Goal: Information Seeking & Learning: Learn about a topic

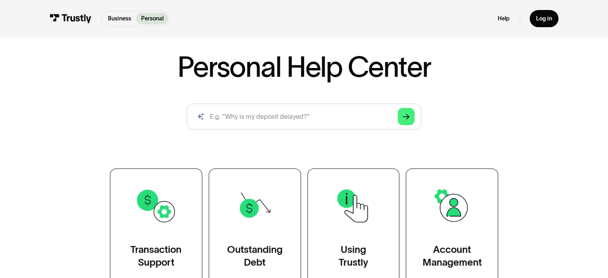
scroll to position [80, 0]
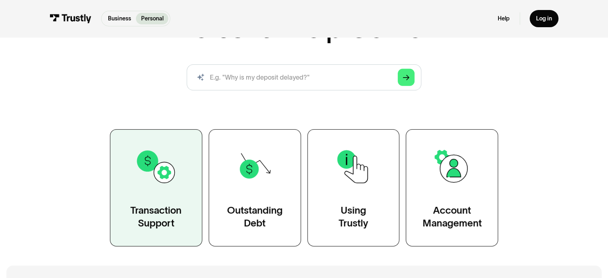
click at [157, 210] on div "Transaction Support" at bounding box center [155, 217] width 51 height 26
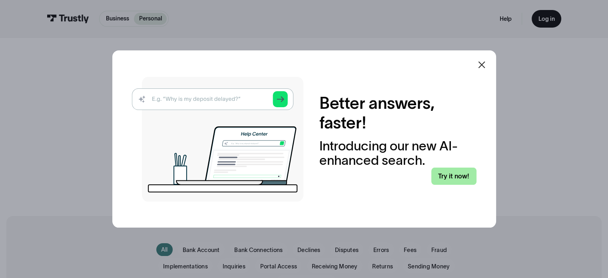
click at [459, 174] on link "Try it now!" at bounding box center [454, 176] width 45 height 17
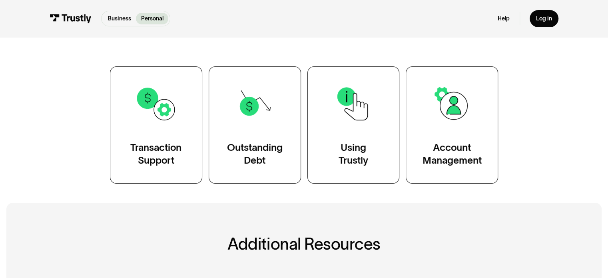
scroll to position [120, 0]
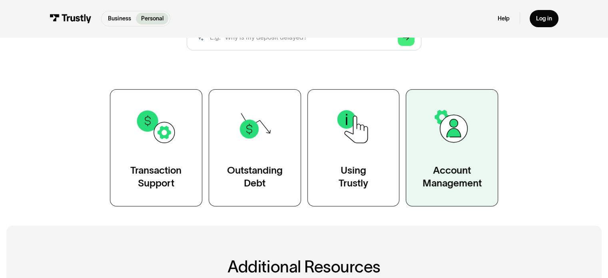
click at [434, 136] on img at bounding box center [452, 127] width 42 height 42
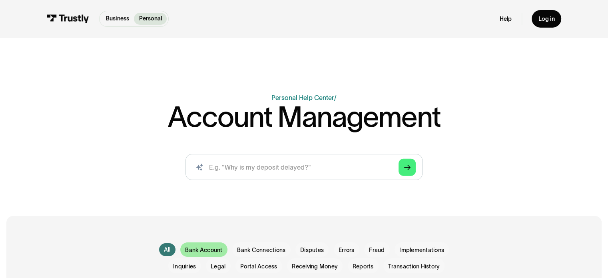
click at [196, 249] on span "Bank Account" at bounding box center [203, 250] width 37 height 8
click at [164, 254] on div "All" at bounding box center [167, 250] width 7 height 8
click at [351, 249] on span "Errors" at bounding box center [347, 250] width 16 height 8
click at [346, 250] on span "Errors" at bounding box center [347, 250] width 16 height 8
click at [346, 249] on span "Errors" at bounding box center [347, 250] width 16 height 8
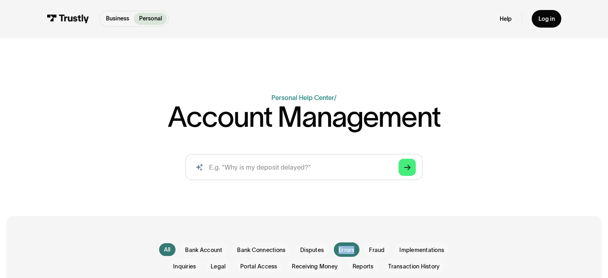
click at [346, 249] on span "Errors" at bounding box center [347, 250] width 16 height 8
click at [344, 249] on span "Errors" at bounding box center [347, 250] width 16 height 8
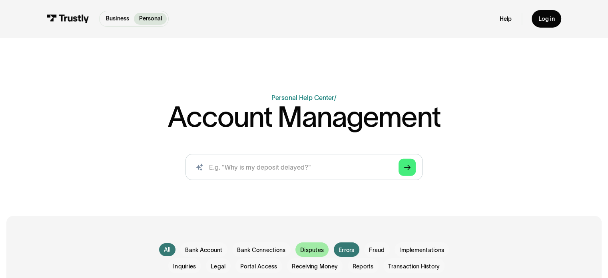
click at [318, 248] on span "Disputes" at bounding box center [312, 250] width 24 height 8
click at [307, 253] on span "Disputes" at bounding box center [312, 250] width 24 height 8
click at [309, 248] on span "Disputes" at bounding box center [312, 250] width 24 height 8
click at [146, 15] on p "Personal" at bounding box center [150, 18] width 23 height 8
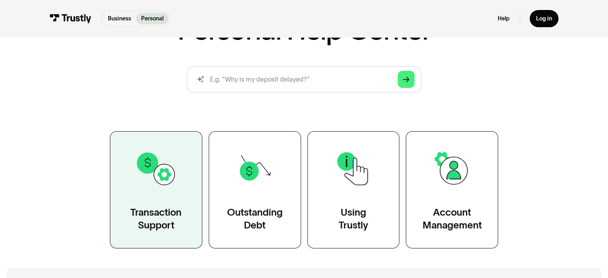
scroll to position [80, 0]
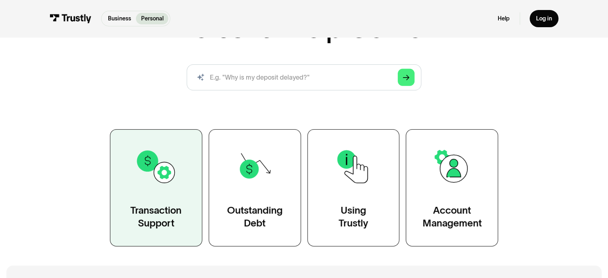
click at [173, 207] on div "Transaction Support" at bounding box center [155, 217] width 51 height 26
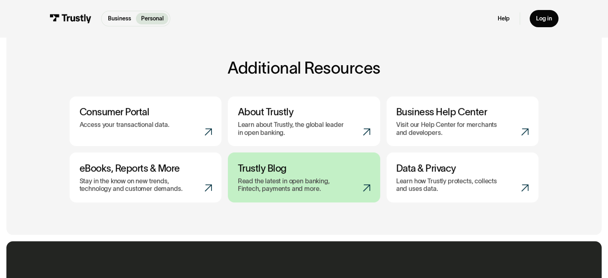
scroll to position [320, 0]
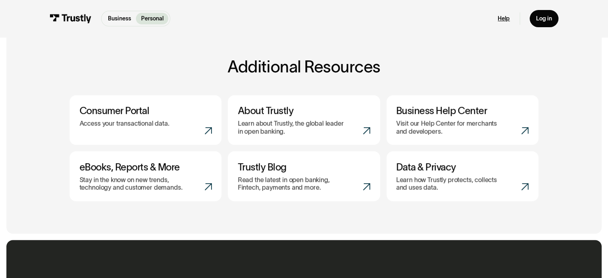
click at [504, 16] on link "Help" at bounding box center [504, 18] width 12 height 7
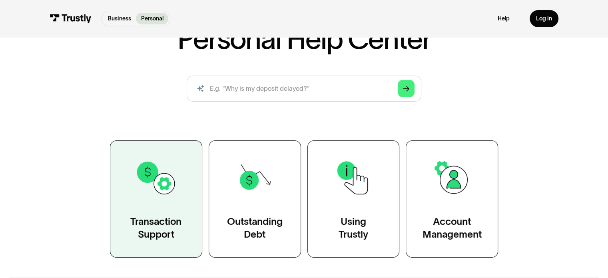
scroll to position [80, 0]
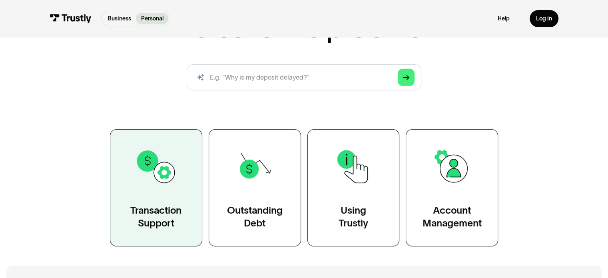
click at [156, 196] on link "Transaction Support" at bounding box center [156, 187] width 92 height 117
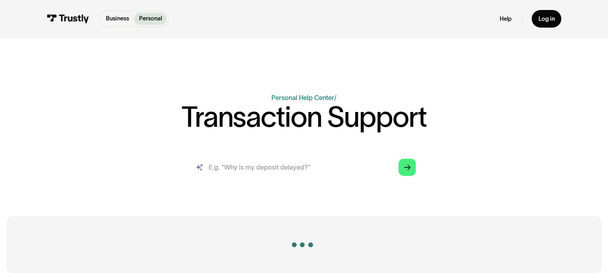
click at [231, 173] on input "search" at bounding box center [304, 167] width 237 height 26
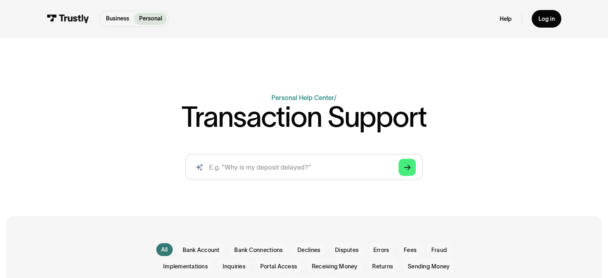
drag, startPoint x: 221, startPoint y: 145, endPoint x: 220, endPoint y: 150, distance: 5.3
click at [220, 146] on div "Business Help Center Personal Help Center / Transaction Support AI-powered sear…" at bounding box center [304, 140] width 474 height 94
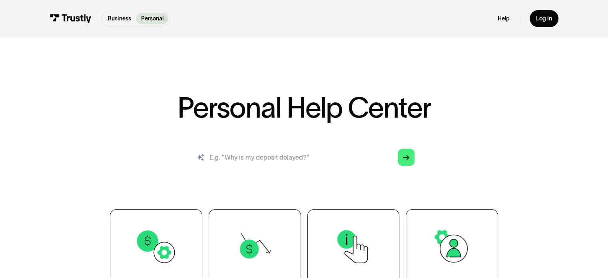
click at [235, 155] on input "search" at bounding box center [304, 157] width 234 height 26
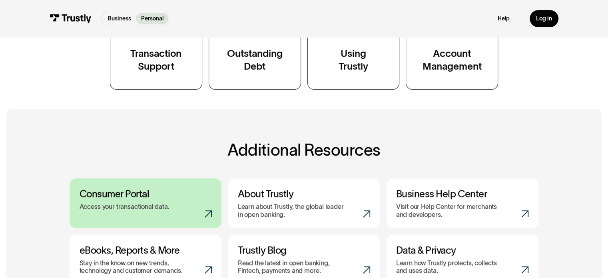
scroll to position [240, 0]
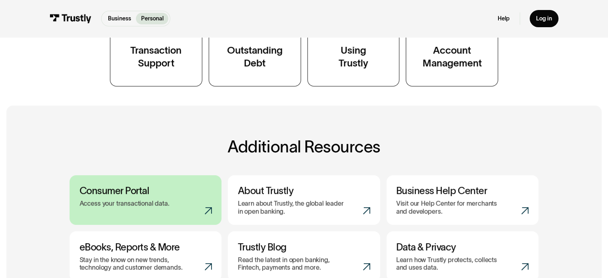
click at [130, 198] on link "Consumer Portal Access your transactional data." at bounding box center [146, 200] width 152 height 50
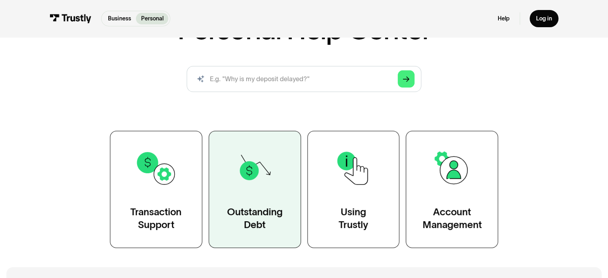
scroll to position [80, 0]
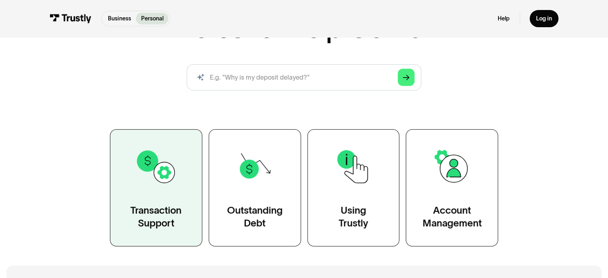
click at [173, 205] on div "Transaction Support" at bounding box center [155, 217] width 51 height 26
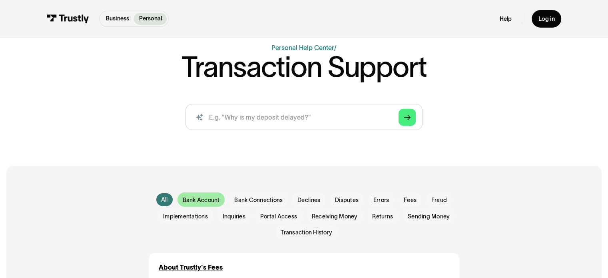
scroll to position [80, 0]
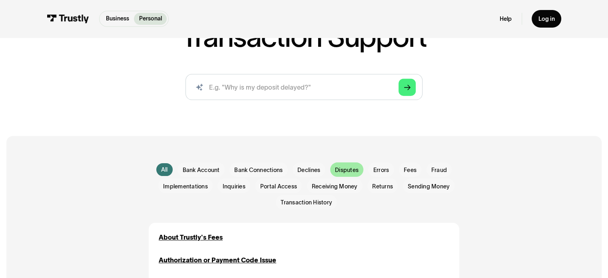
click at [347, 170] on span "Disputes" at bounding box center [347, 170] width 24 height 8
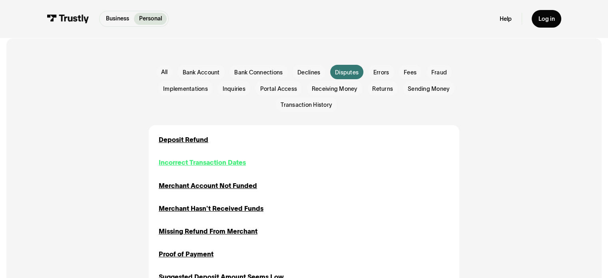
scroll to position [200, 0]
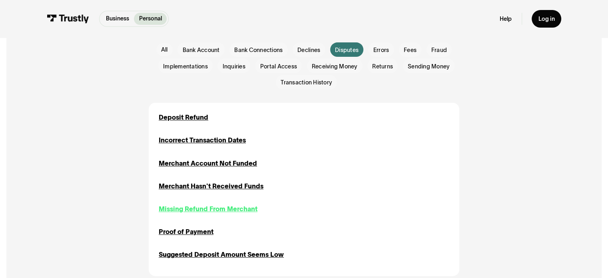
click at [186, 209] on div "Missing Refund From Merchant" at bounding box center [208, 209] width 99 height 10
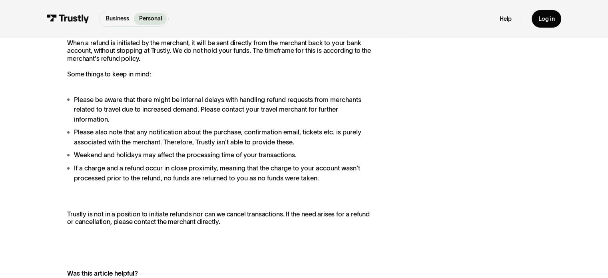
scroll to position [200, 0]
